Goal: Find specific page/section: Find specific page/section

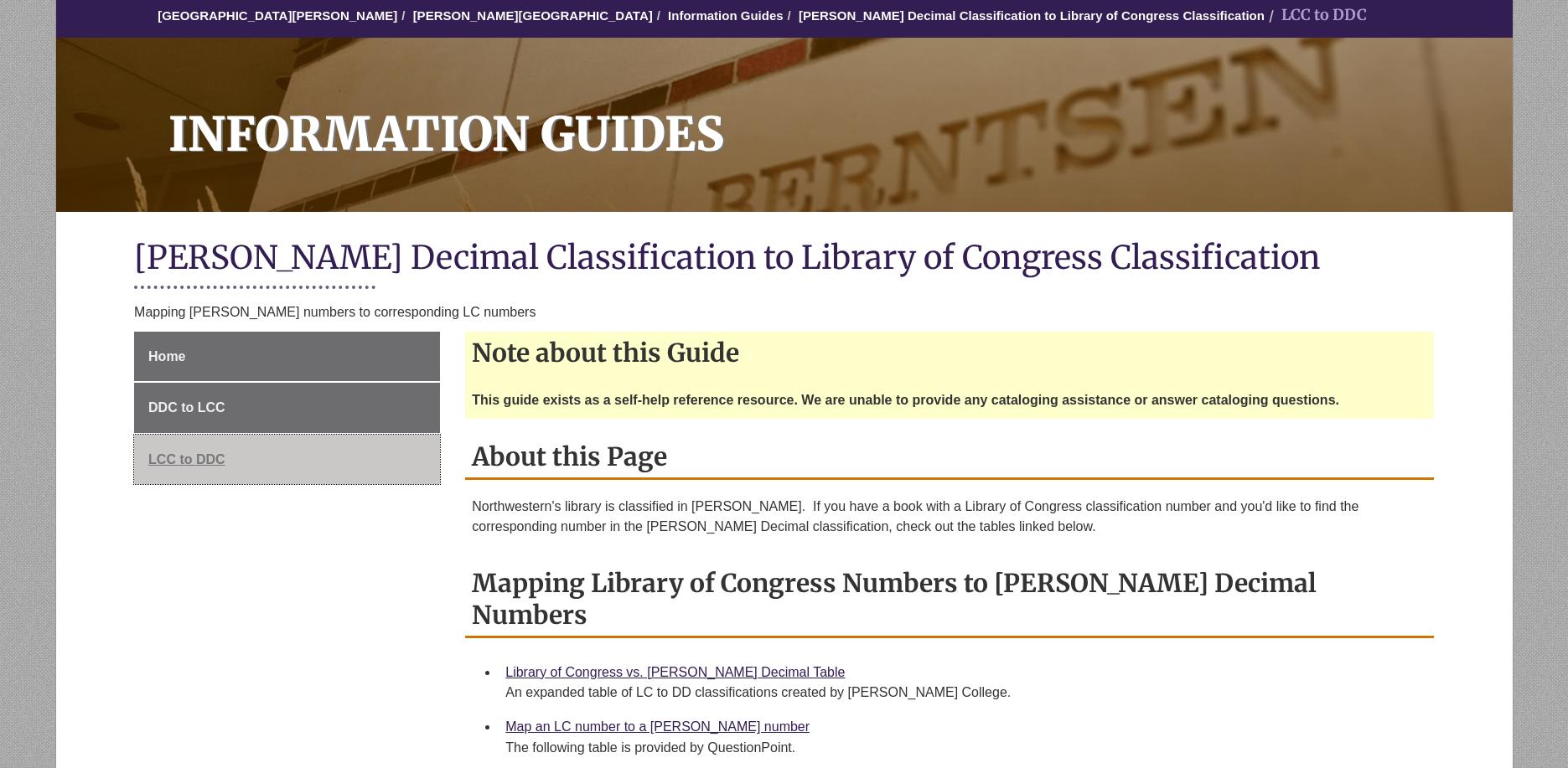
scroll to position [168, 0]
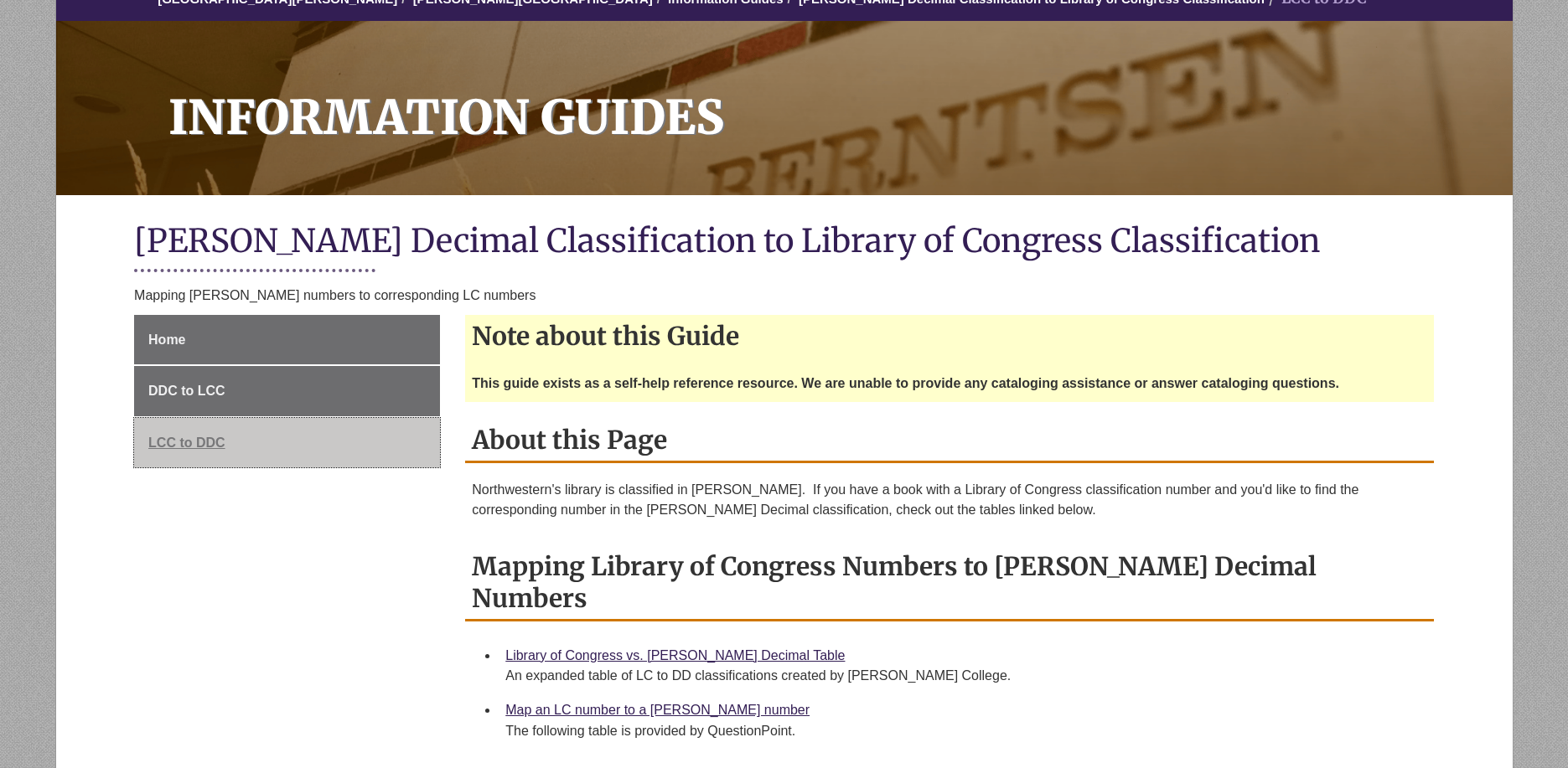
click at [177, 444] on span "LCC to DDC" at bounding box center [187, 442] width 77 height 14
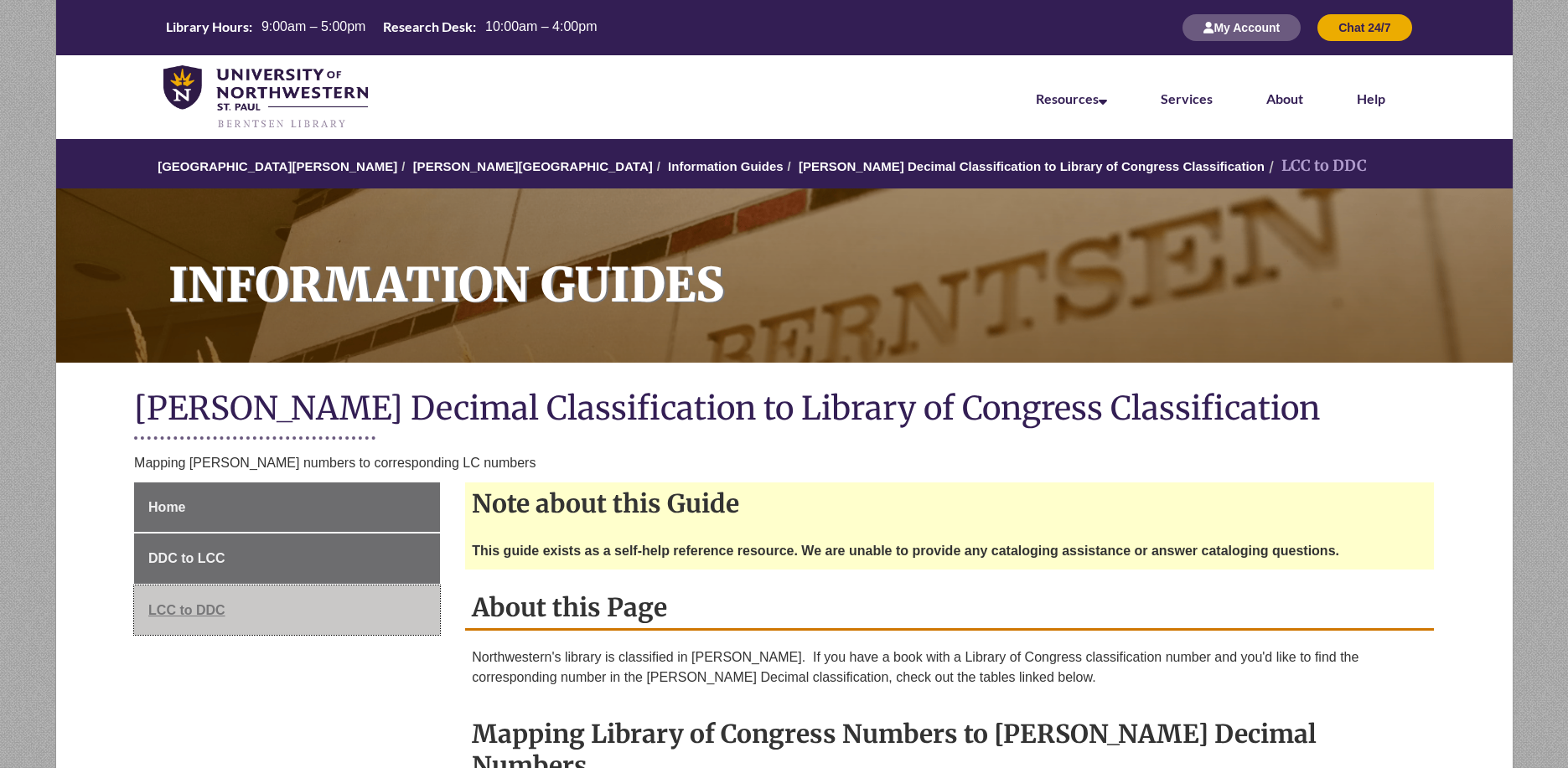
click at [185, 603] on span "LCC to DDC" at bounding box center [187, 609] width 77 height 14
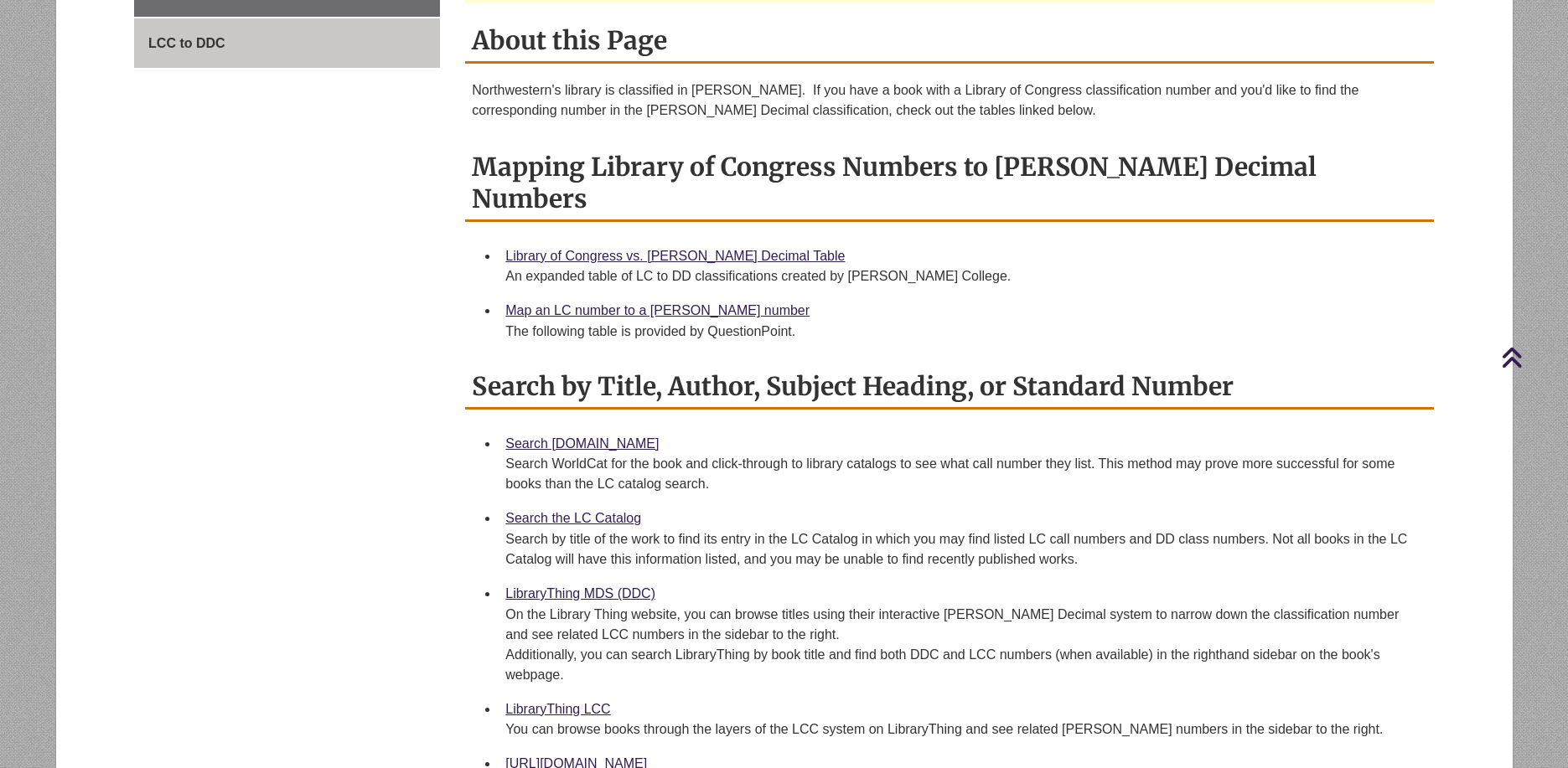
scroll to position [587, 0]
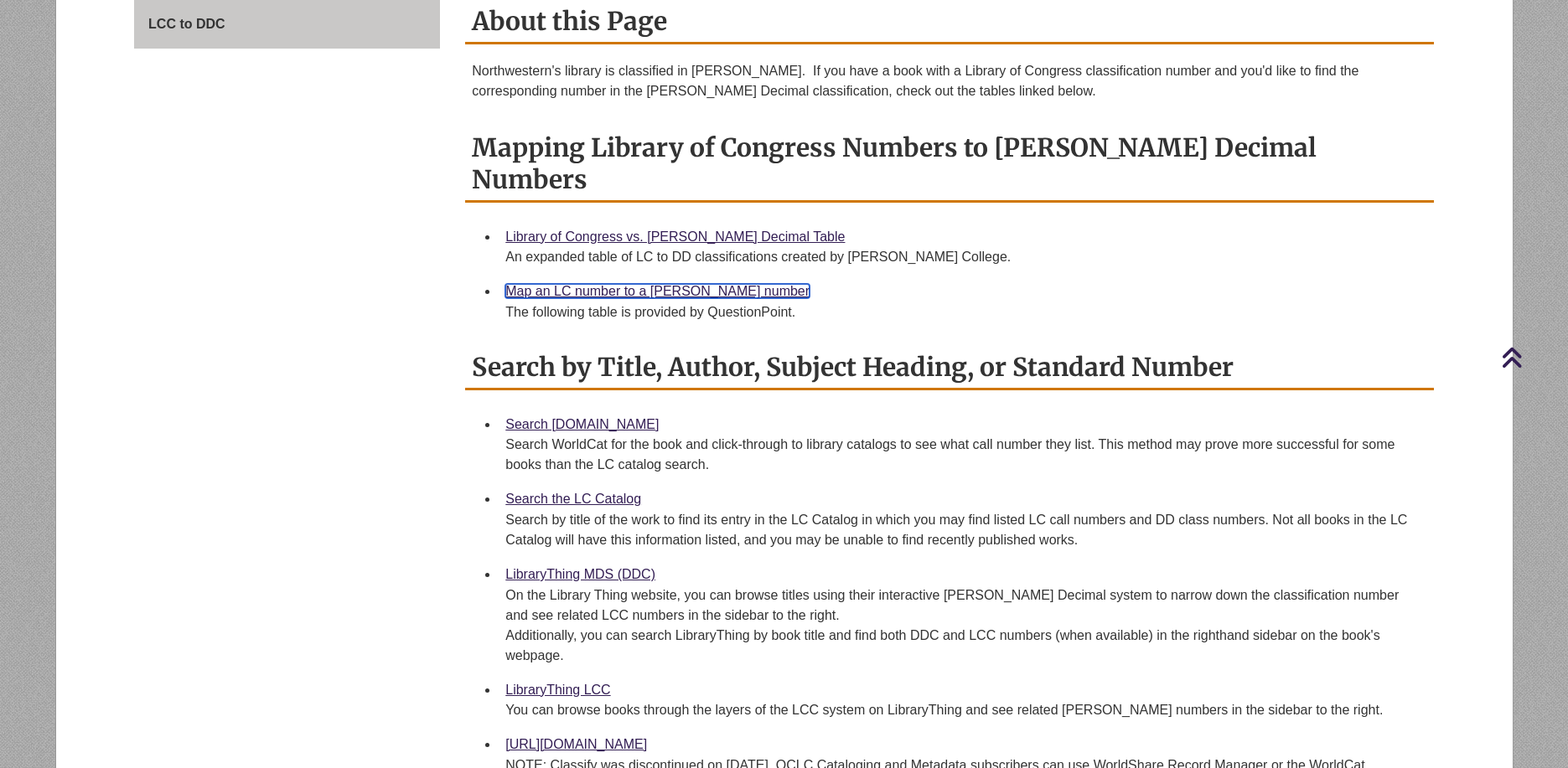
click at [594, 284] on link "Map an LC number to a [PERSON_NAME] number" at bounding box center [657, 291] width 304 height 14
